Goal: Find specific page/section: Find specific page/section

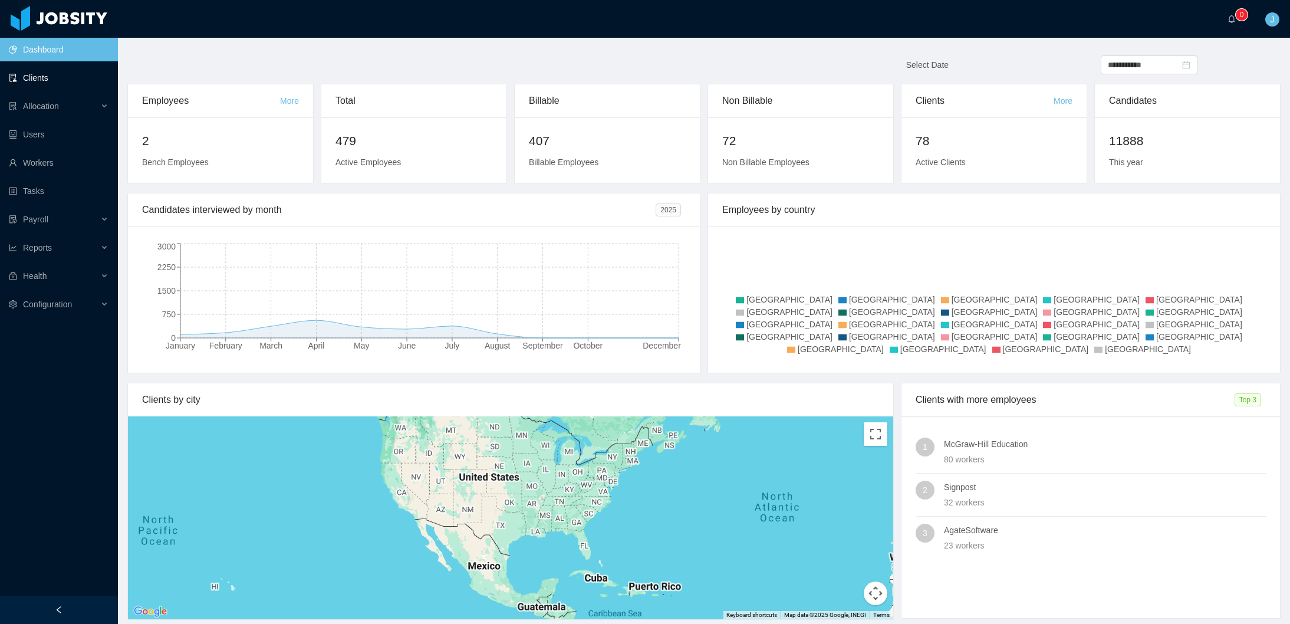
click at [37, 84] on link "Clients" at bounding box center [59, 78] width 100 height 24
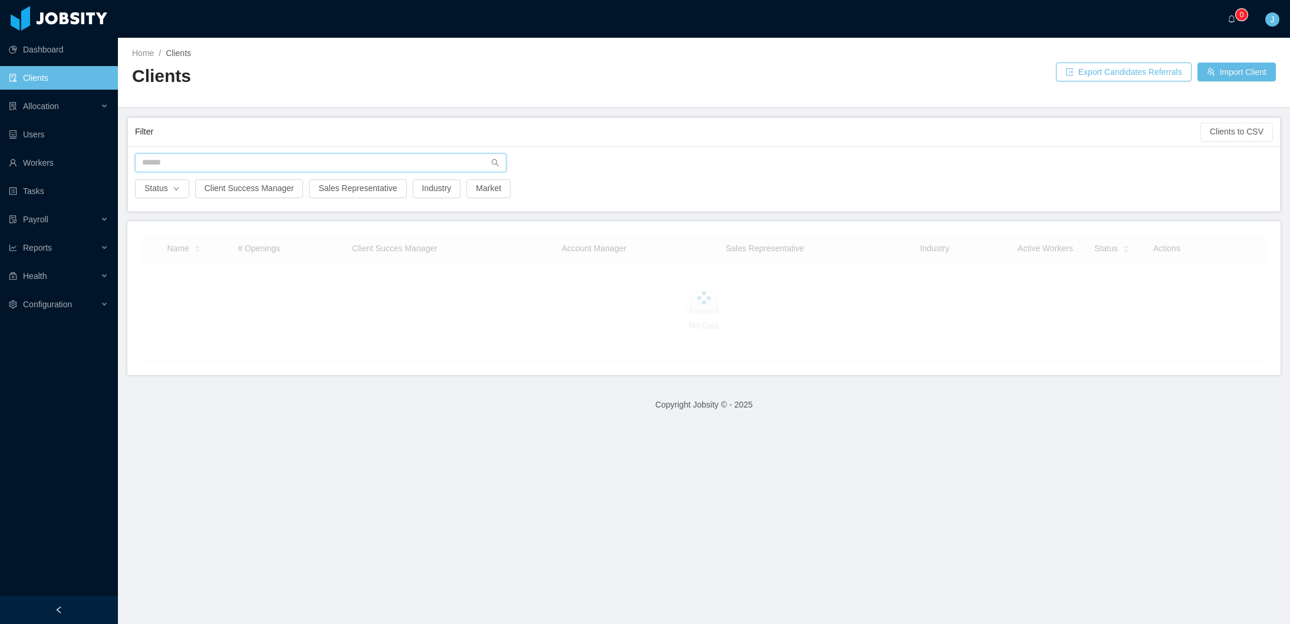
click at [221, 164] on input "text" at bounding box center [320, 162] width 371 height 19
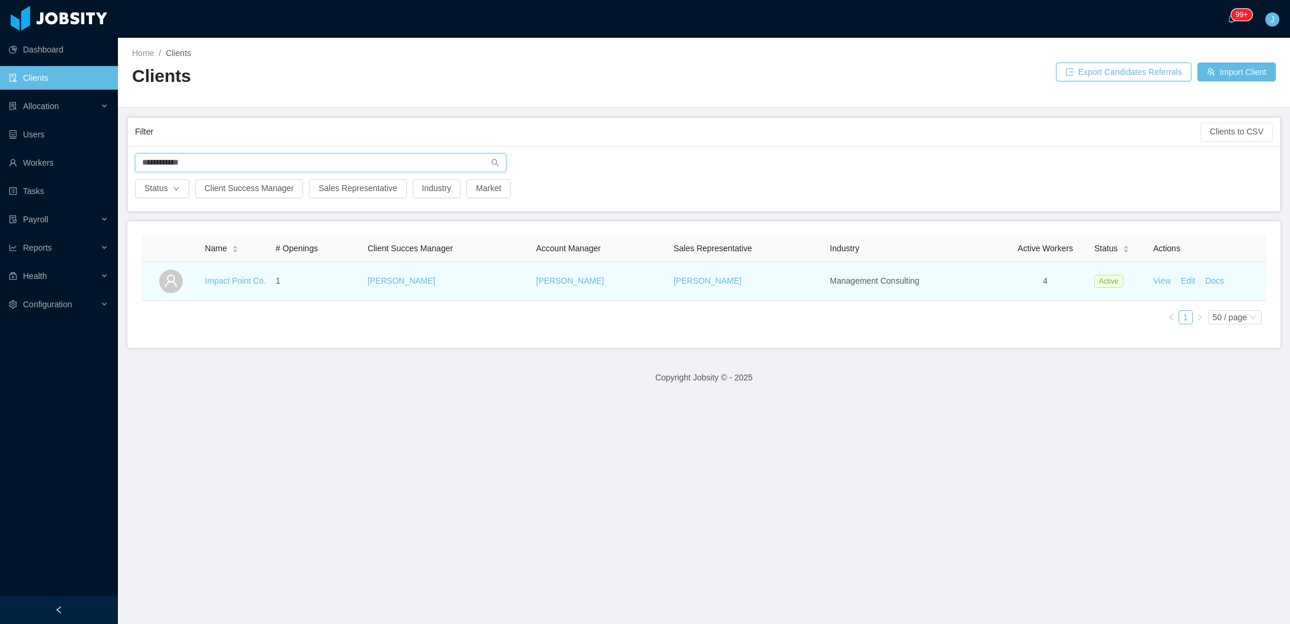
type input "**********"
click at [235, 281] on td "Impact Point Co." at bounding box center [235, 281] width 71 height 38
click at [233, 278] on link "Impact Point Co." at bounding box center [235, 280] width 61 height 9
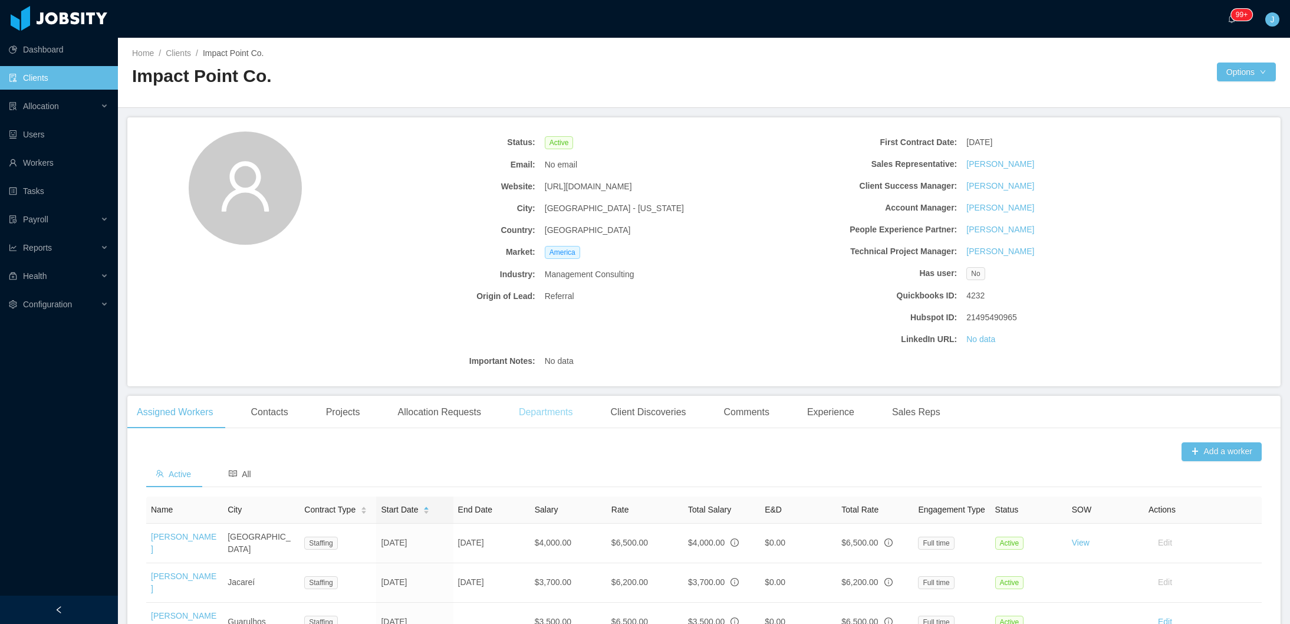
scroll to position [175, 0]
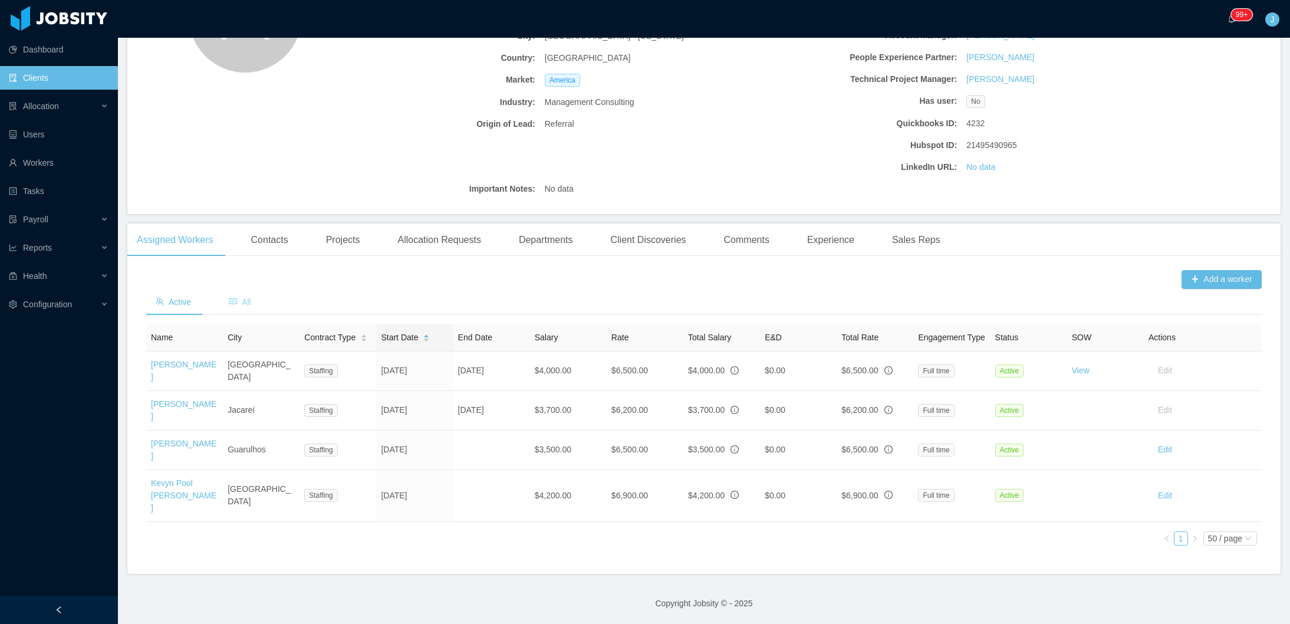
click at [242, 297] on span "All" at bounding box center [240, 301] width 22 height 9
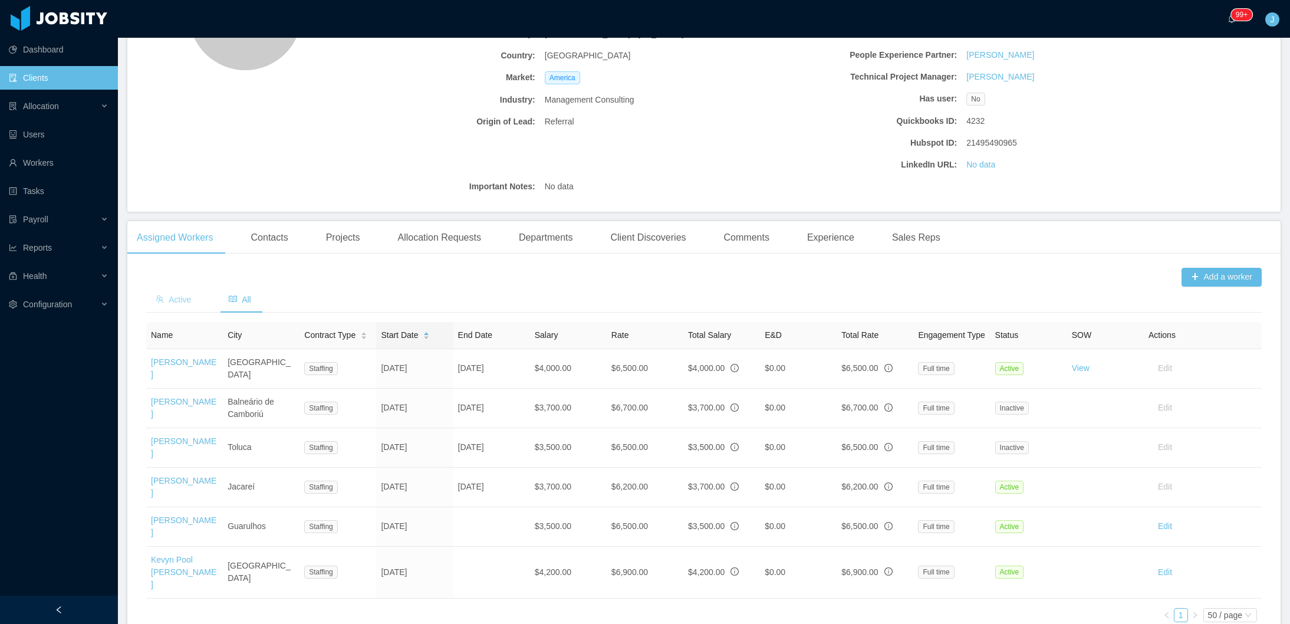
click at [166, 304] on div "Active" at bounding box center [173, 300] width 54 height 27
